Goal: Information Seeking & Learning: Compare options

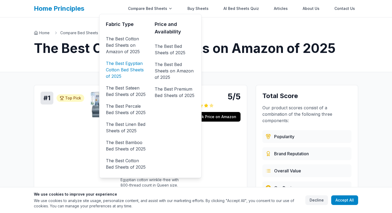
click at [122, 69] on link "The Best Egyptian Cotton Bed Sheets of 2025" at bounding box center [126, 69] width 40 height 21
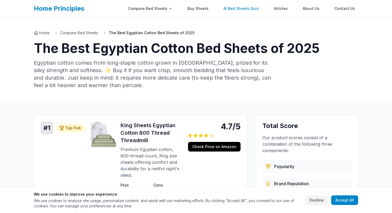
click at [238, 10] on link "AI Bed Sheets Quiz" at bounding box center [242, 8] width 42 height 11
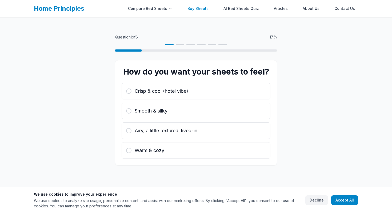
click at [205, 8] on link "Buy Sheets" at bounding box center [197, 8] width 27 height 11
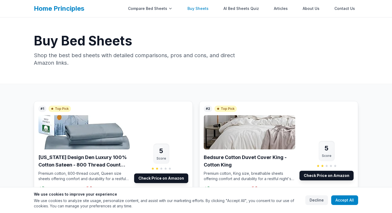
click at [203, 9] on link "Buy Sheets" at bounding box center [197, 8] width 27 height 11
click at [202, 9] on link "Buy Sheets" at bounding box center [197, 8] width 27 height 11
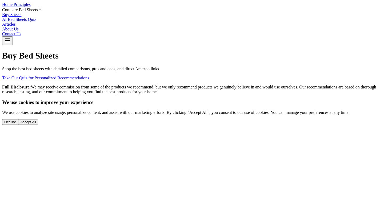
click at [16, 22] on link "Articles" at bounding box center [9, 24] width 14 height 5
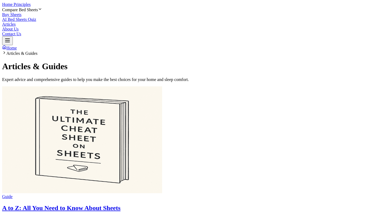
click at [16, 22] on link "Articles" at bounding box center [9, 24] width 14 height 5
click at [21, 12] on link "Buy Sheets" at bounding box center [11, 14] width 19 height 5
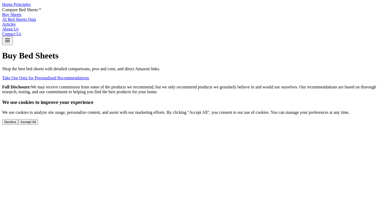
click at [21, 12] on link "Buy Sheets" at bounding box center [11, 14] width 19 height 5
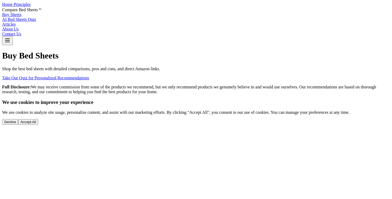
click at [36, 17] on link "AI Bed Sheets Quiz" at bounding box center [19, 19] width 34 height 5
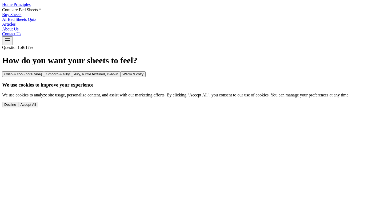
click at [21, 12] on link "Buy Sheets" at bounding box center [11, 14] width 19 height 5
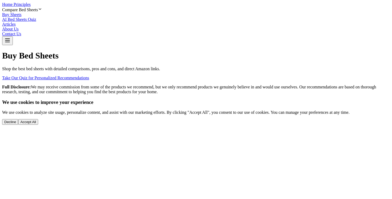
scroll to position [17, 0]
click at [38, 125] on button "Accept All" at bounding box center [28, 122] width 20 height 6
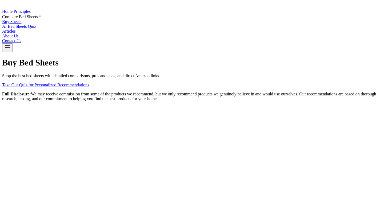
scroll to position [0, 0]
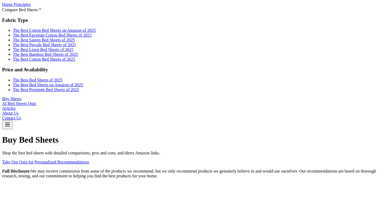
click at [156, 7] on div "Compare Bed Sheets" at bounding box center [196, 9] width 388 height 5
